Goal: Information Seeking & Learning: Learn about a topic

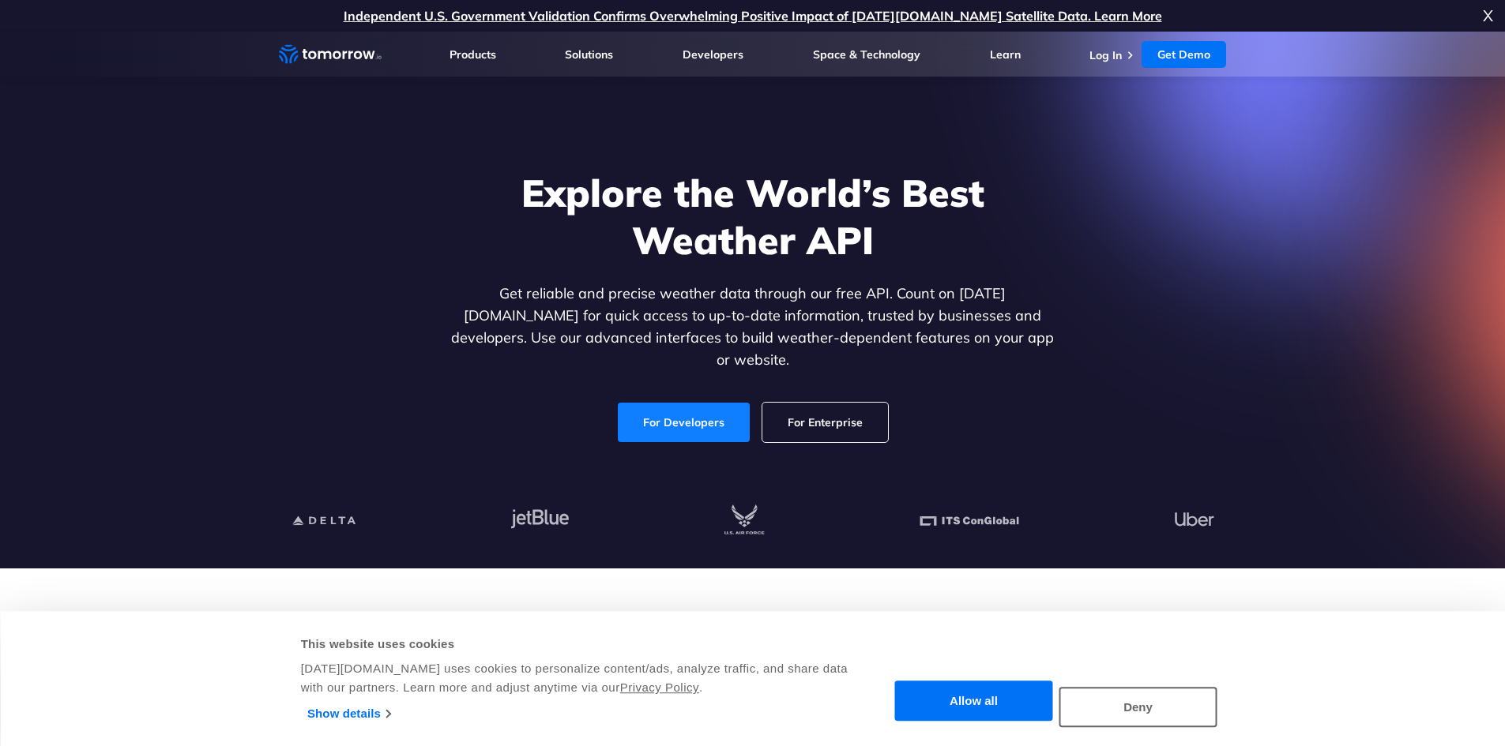
click at [706, 403] on link "For Developers" at bounding box center [684, 422] width 132 height 39
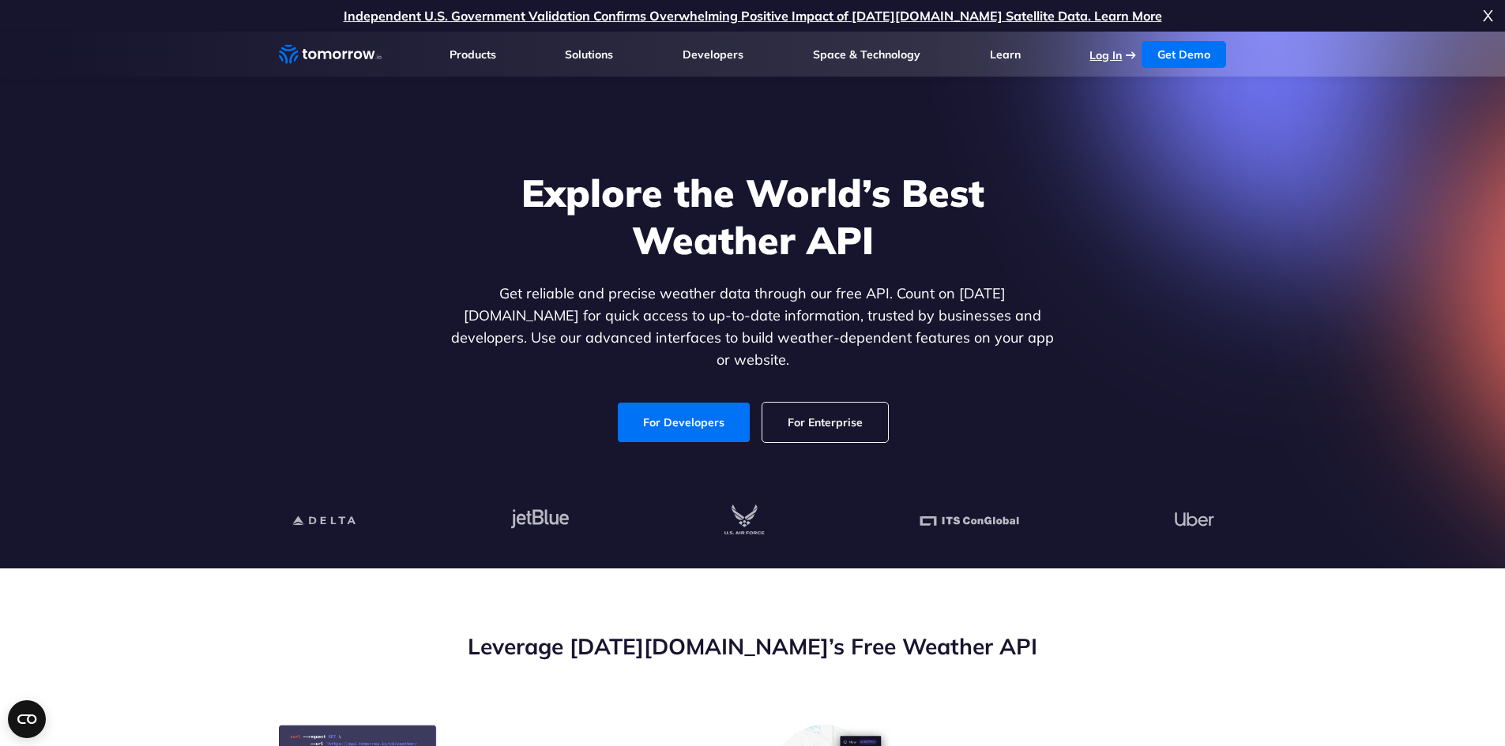
click at [1110, 56] on link "Log In" at bounding box center [1105, 55] width 32 height 14
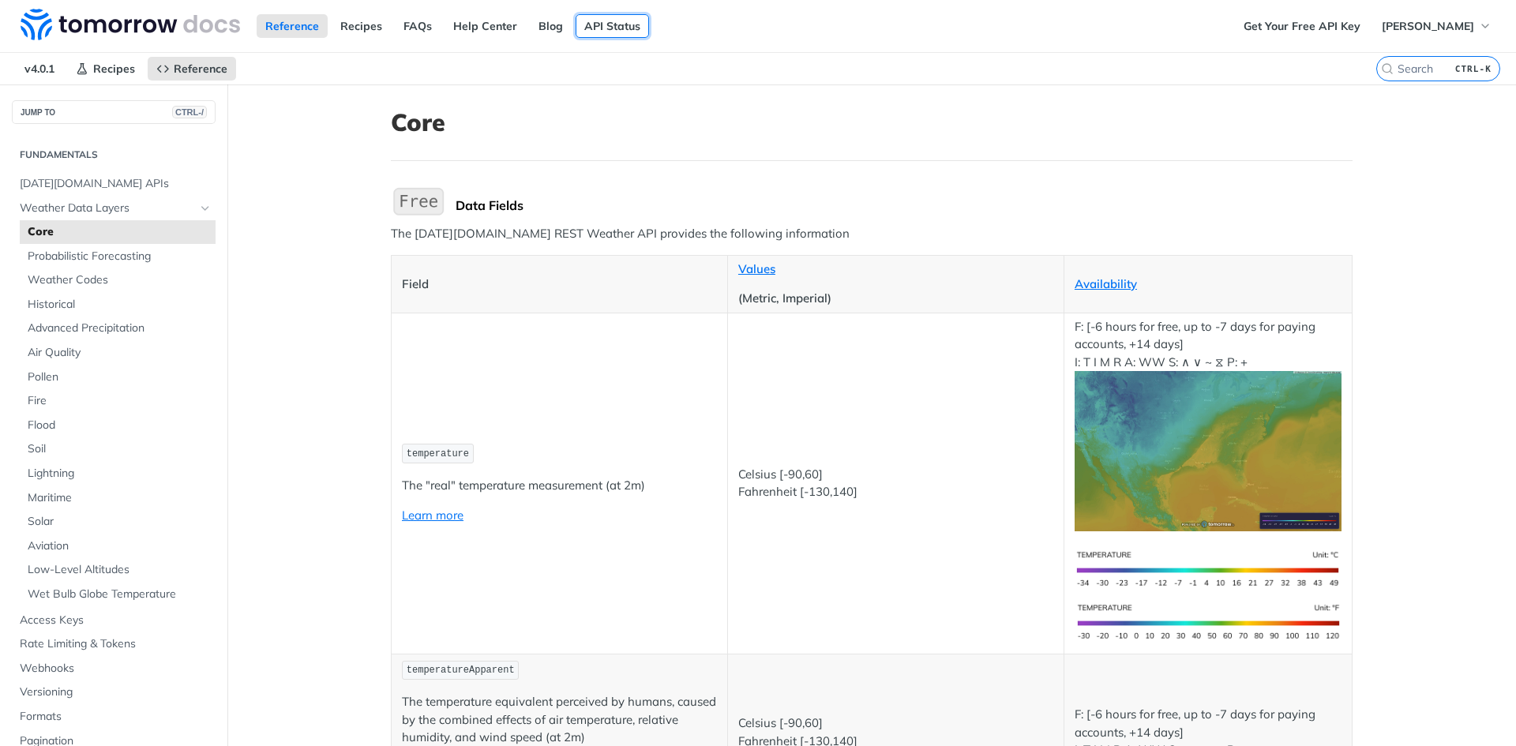
click at [596, 25] on link "API Status" at bounding box center [612, 26] width 73 height 24
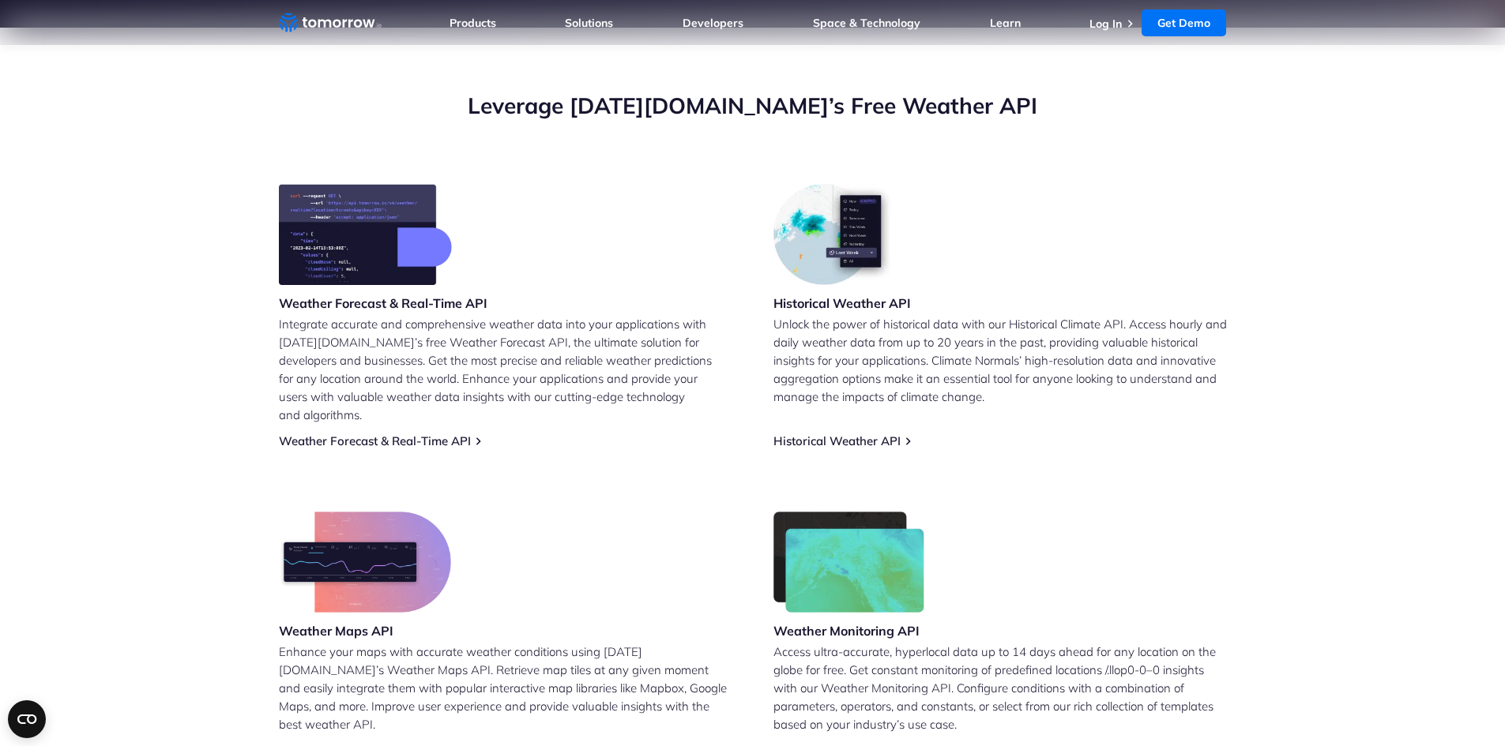
scroll to position [554, 0]
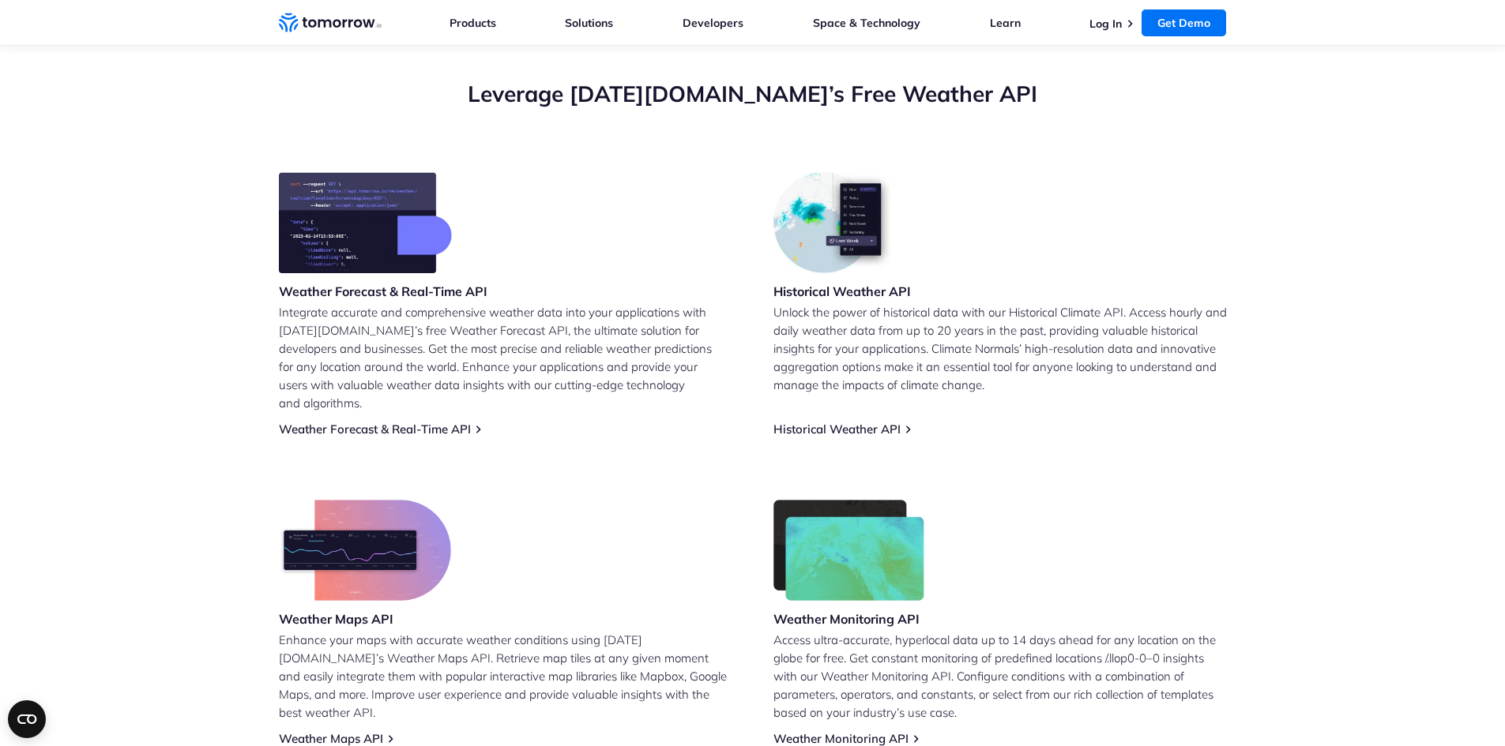
click at [348, 227] on img at bounding box center [365, 222] width 173 height 101
click at [417, 422] on link "Weather Forecast & Real-Time API" at bounding box center [375, 429] width 192 height 15
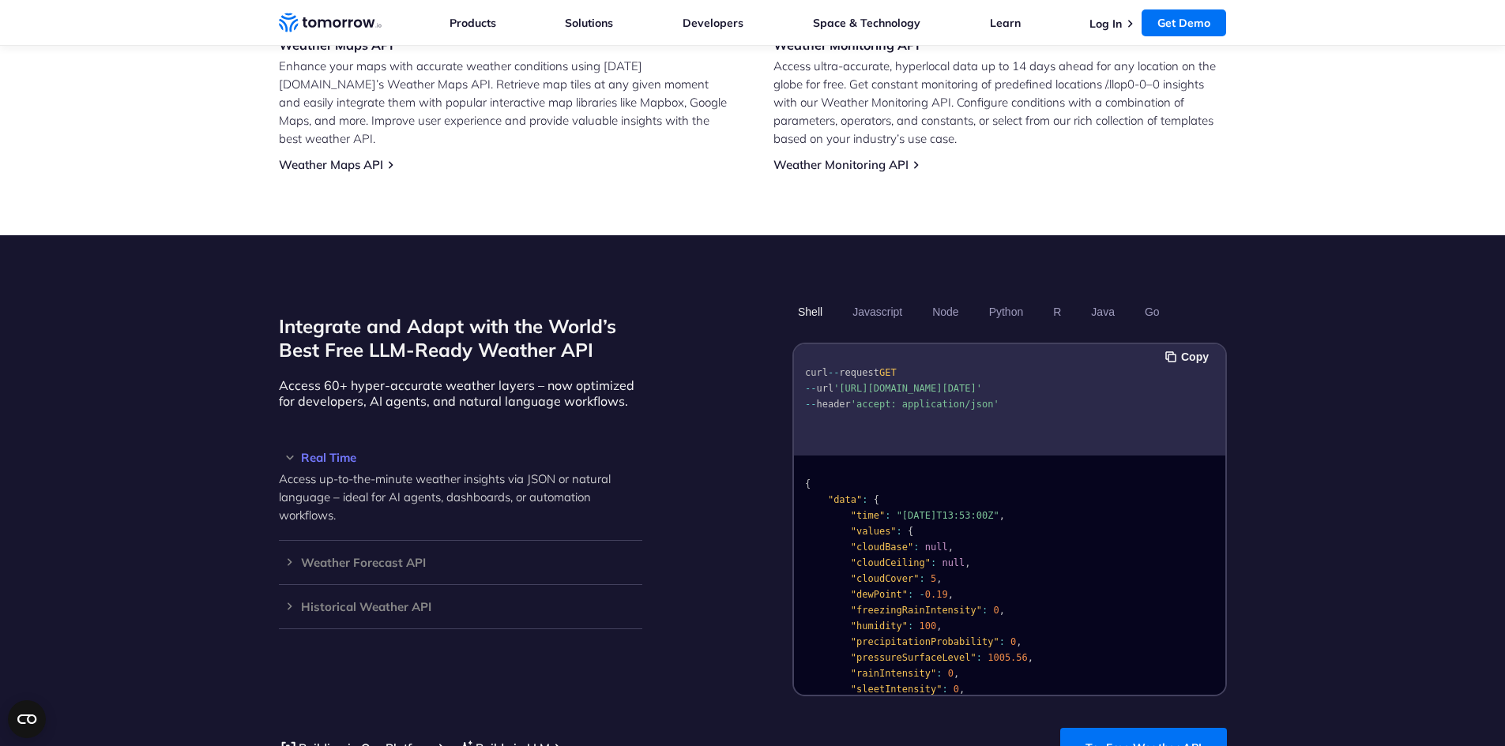
scroll to position [1106, 0]
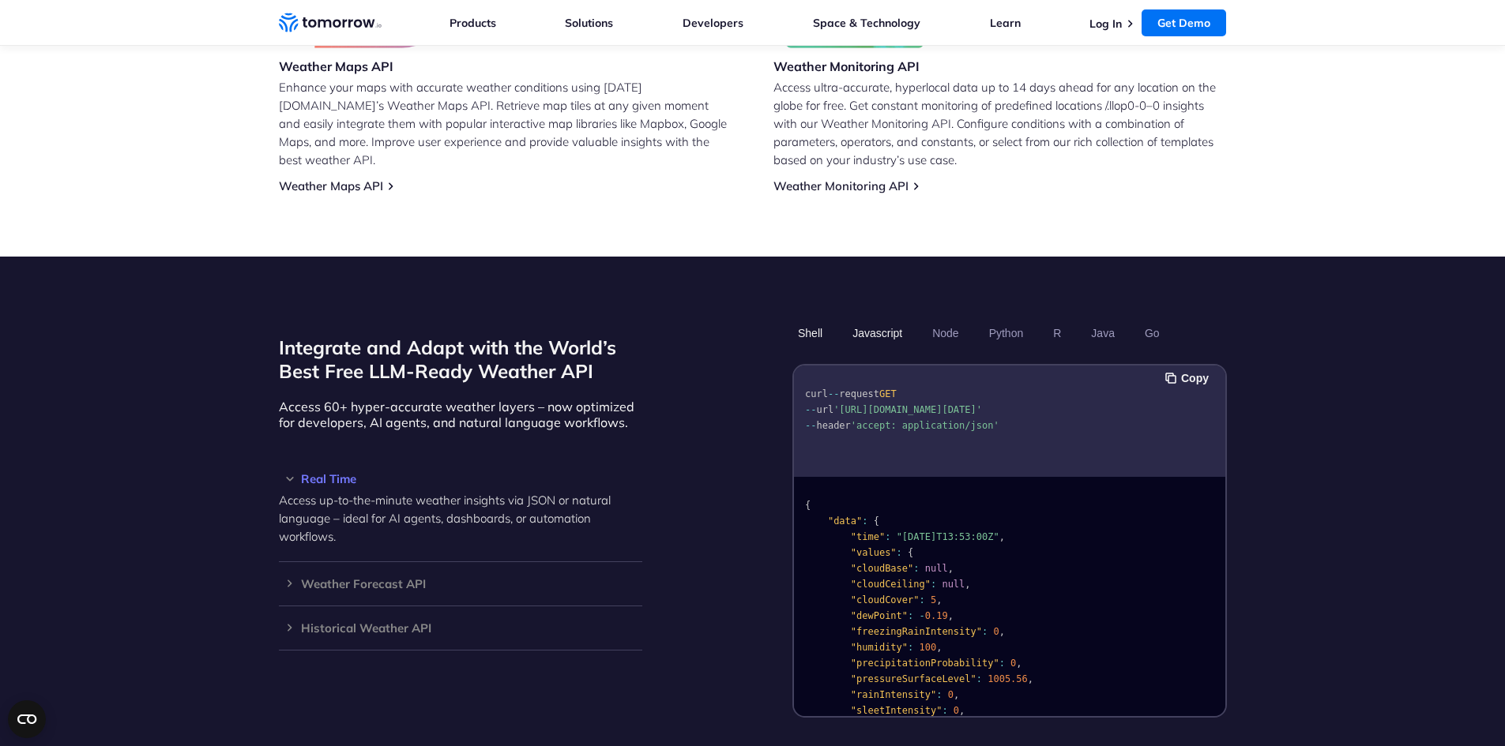
click at [890, 320] on button "Javascript" at bounding box center [877, 333] width 61 height 27
click at [884, 320] on button "Javascript" at bounding box center [877, 333] width 61 height 27
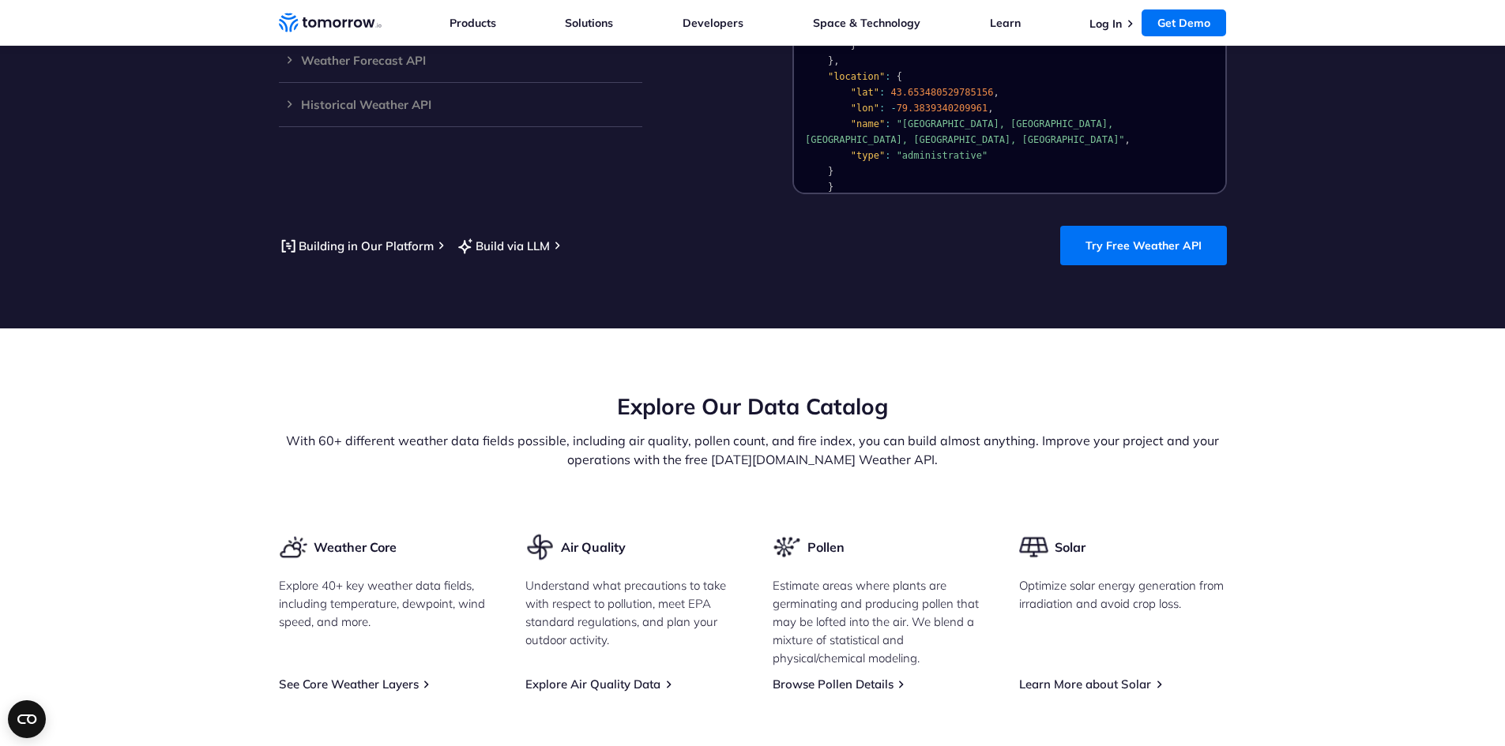
scroll to position [1738, 0]
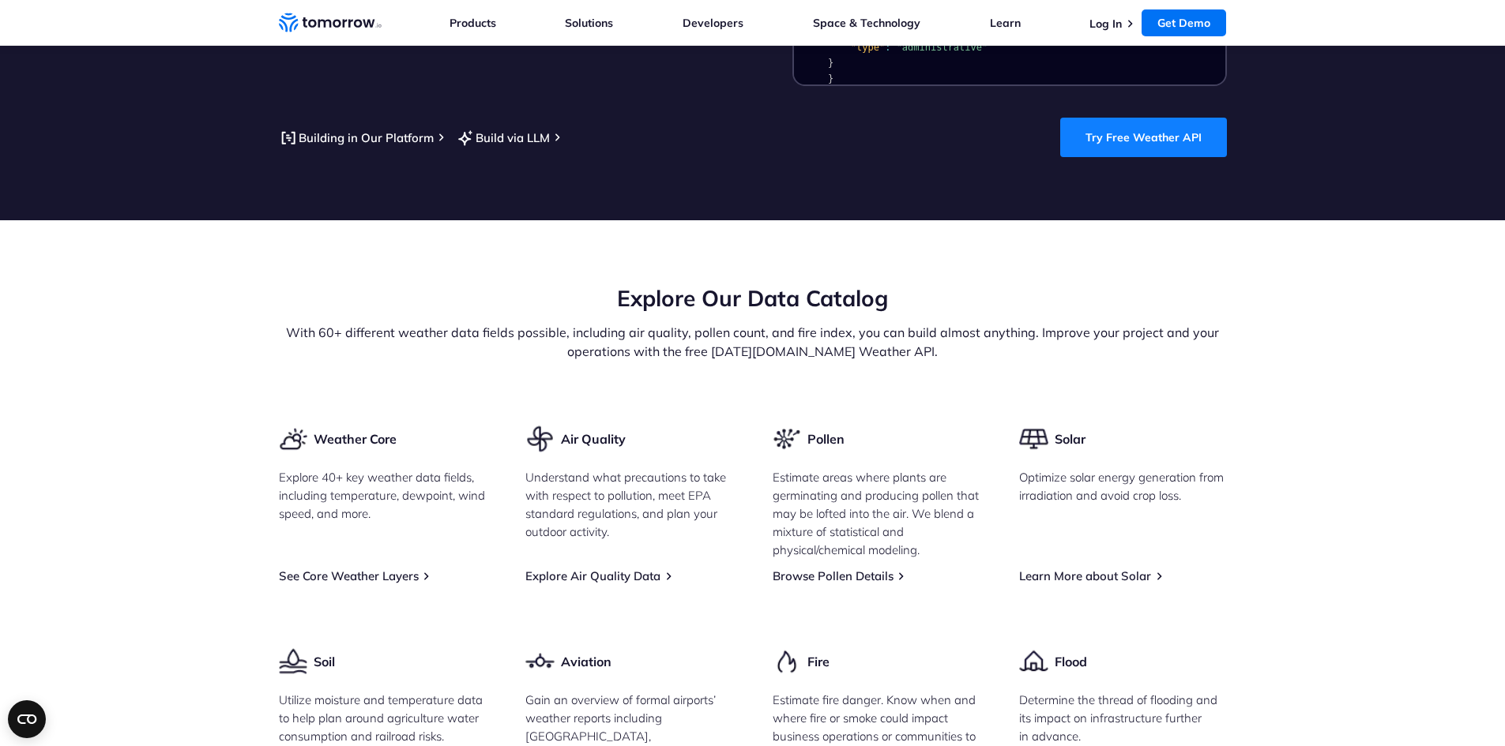
click at [1098, 118] on link "Try Free Weather API" at bounding box center [1143, 137] width 167 height 39
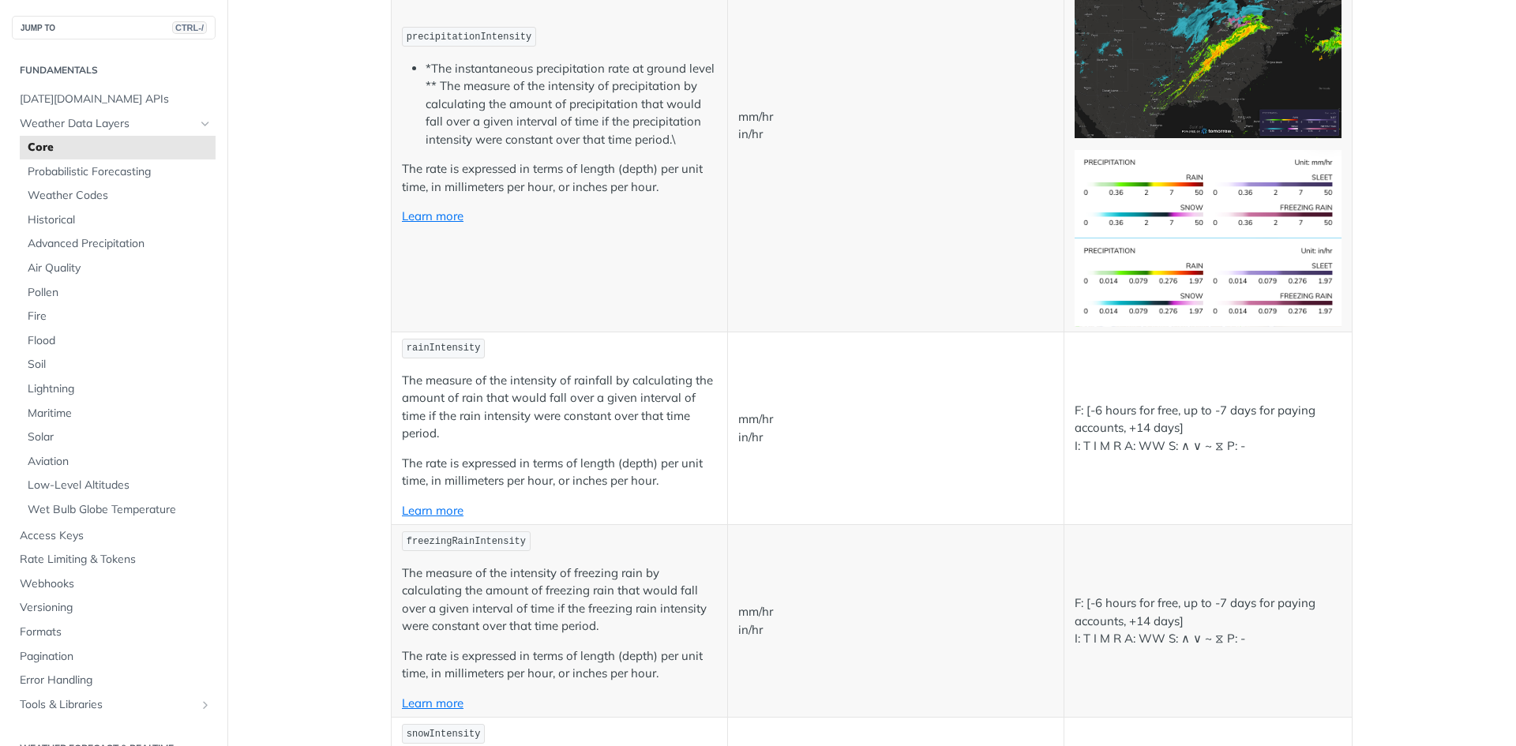
scroll to position [3317, 0]
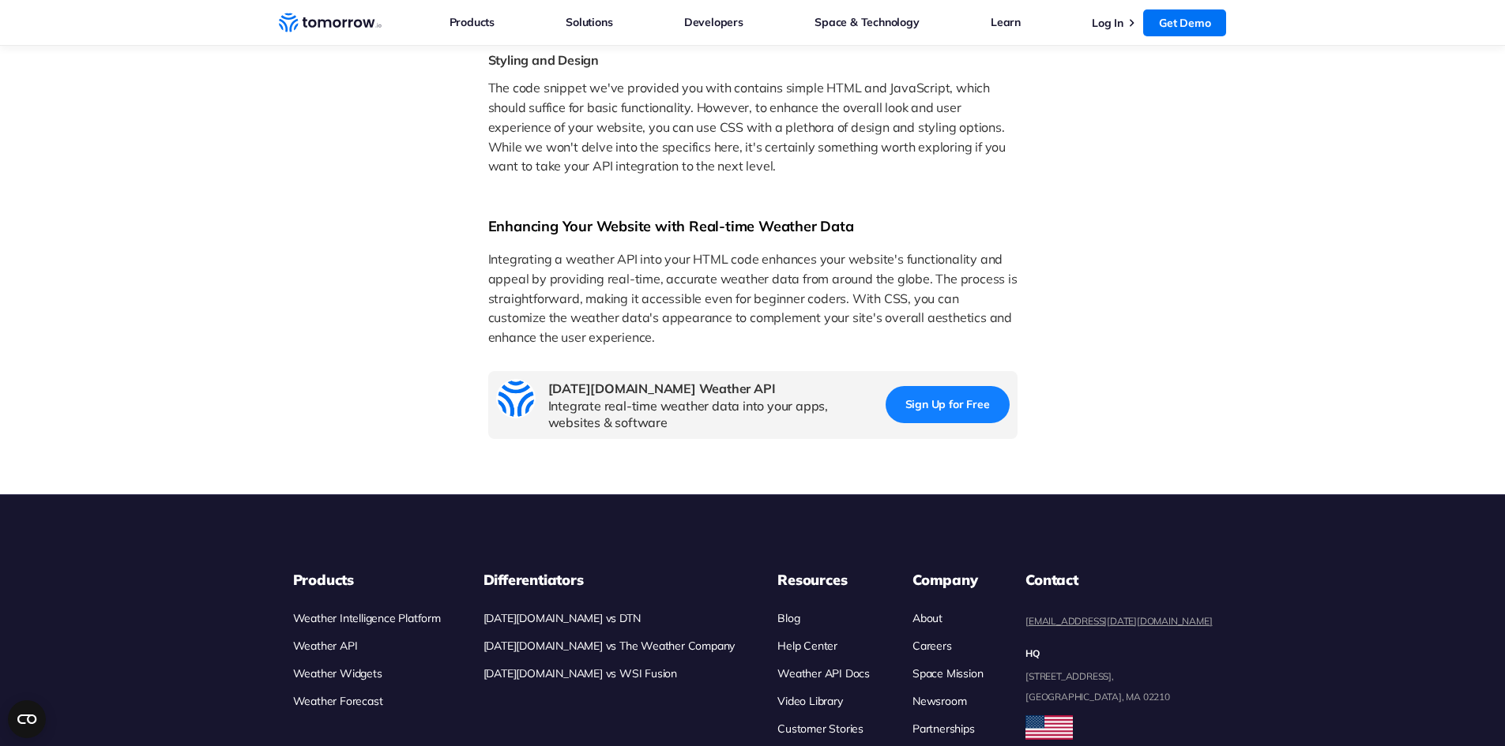
scroll to position [2977, 0]
